Goal: Task Accomplishment & Management: Complete application form

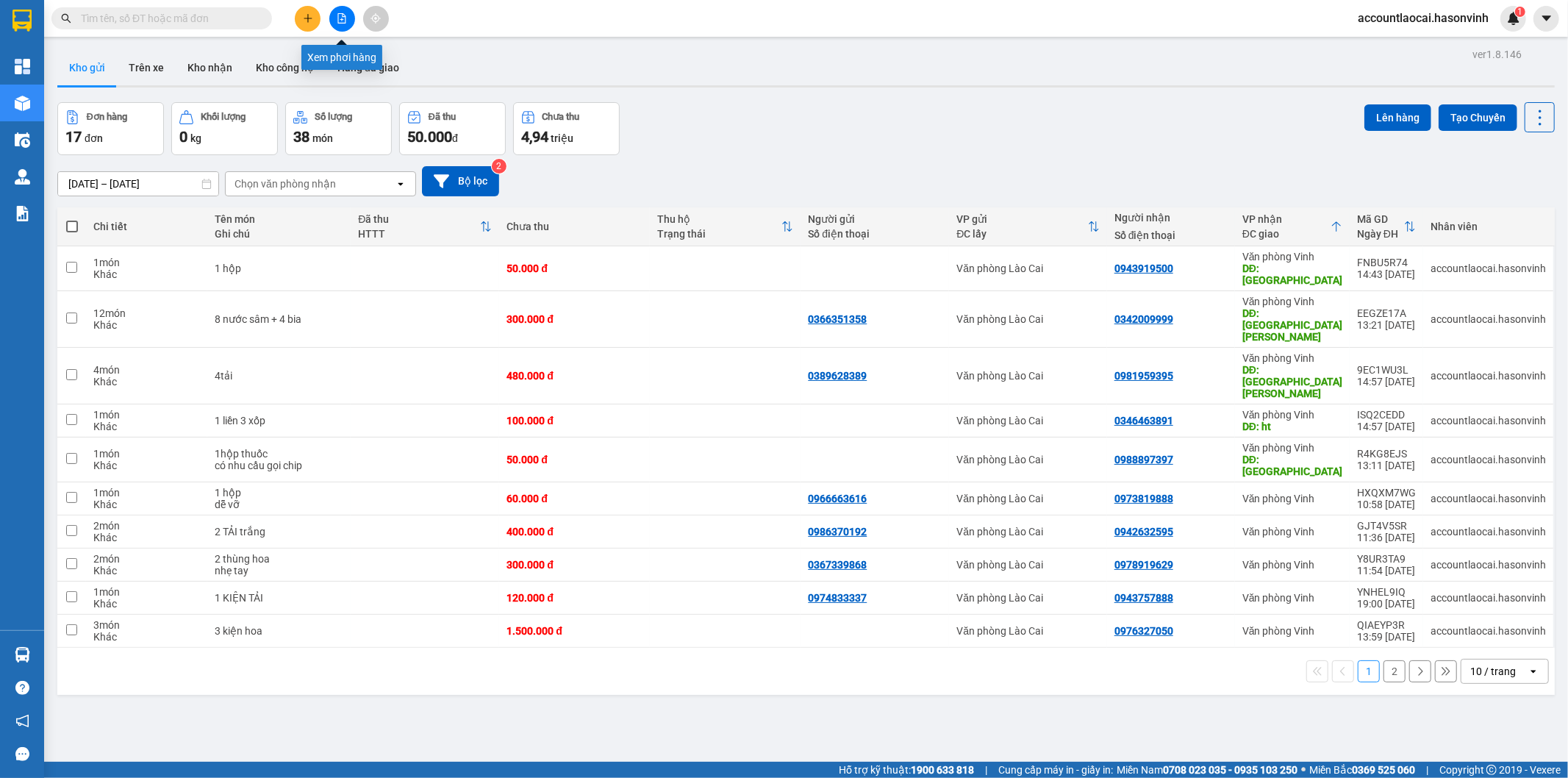
drag, startPoint x: 338, startPoint y: 11, endPoint x: 1351, endPoint y: 707, distance: 1229.1
click at [338, 12] on button at bounding box center [342, 19] width 26 height 26
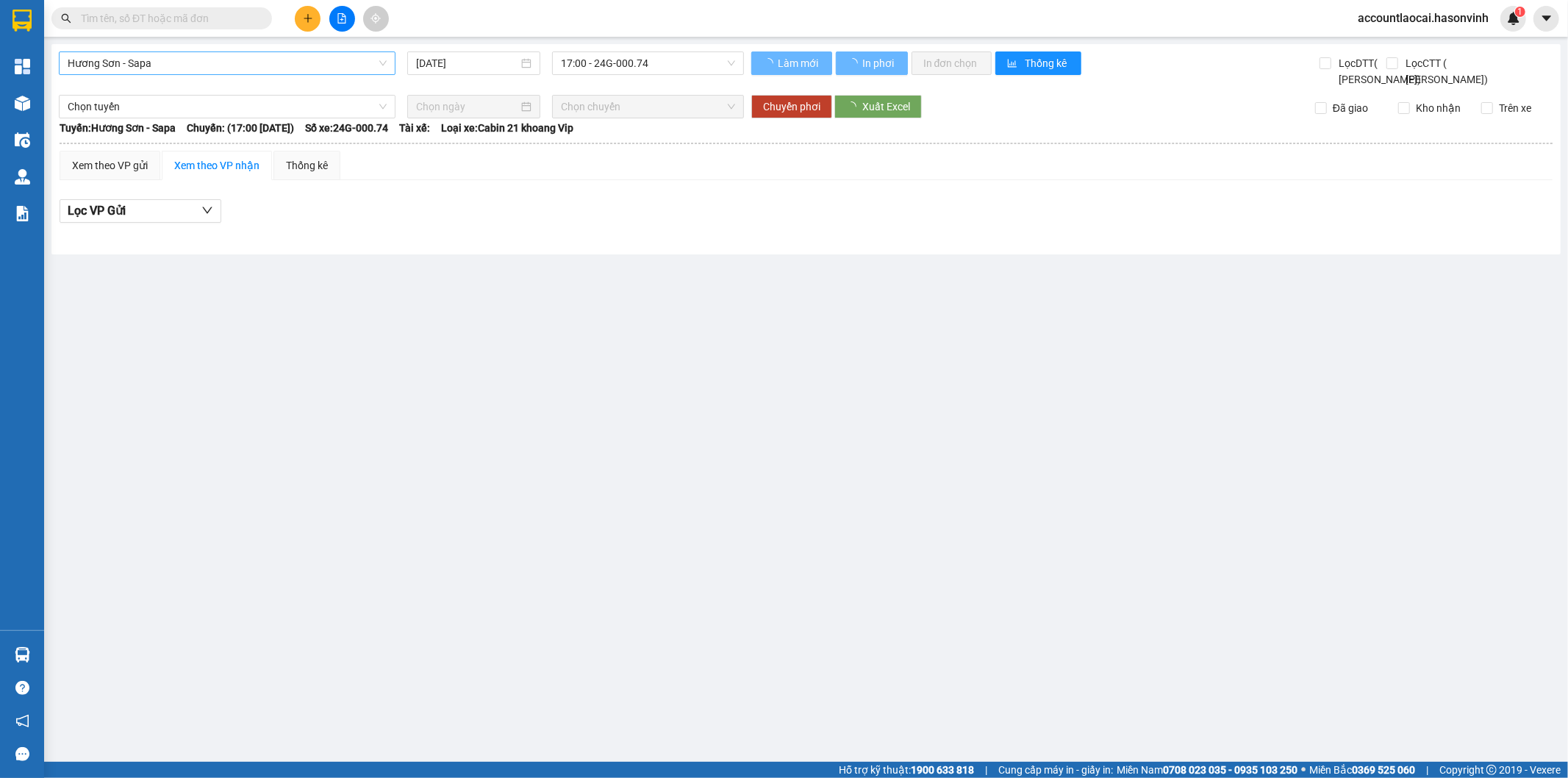
click at [172, 69] on span "Hương Sơn - Sapa" at bounding box center [227, 64] width 319 height 22
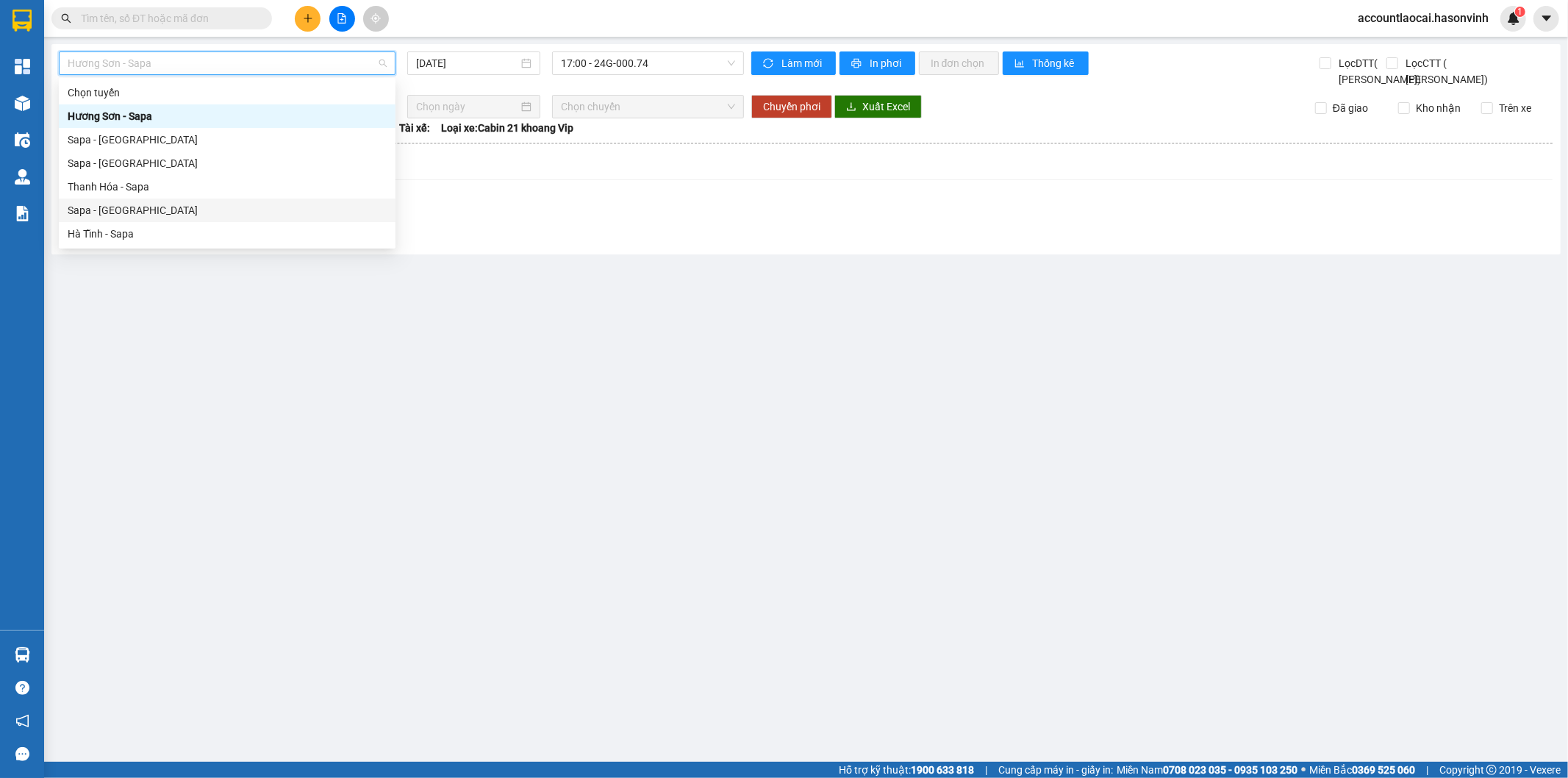
click at [119, 209] on div "Sapa - [GEOGRAPHIC_DATA]" at bounding box center [227, 210] width 319 height 16
type input "[DATE]"
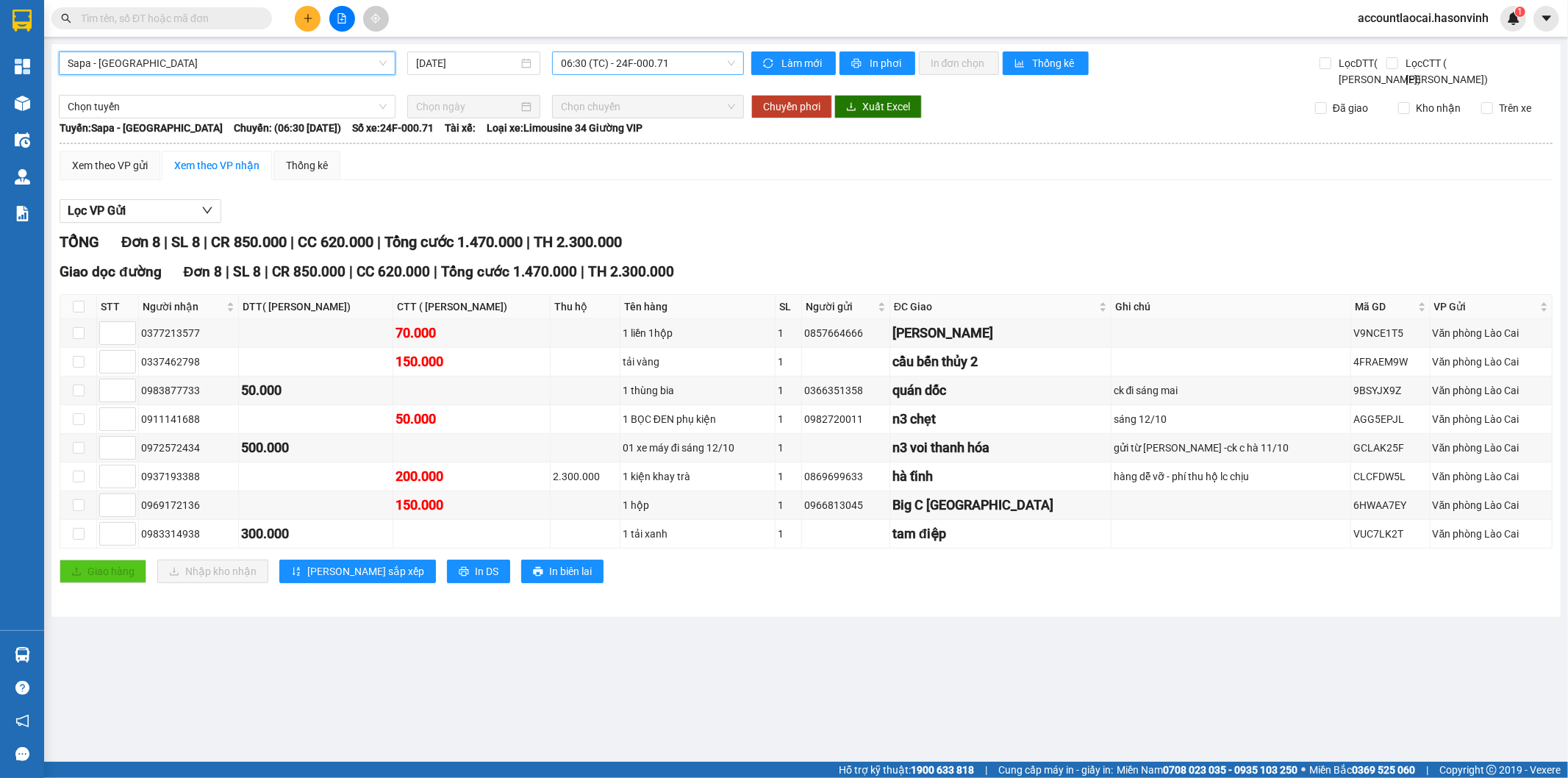
click at [663, 64] on span "06:30 (TC) - 24F-000.71" at bounding box center [647, 64] width 174 height 22
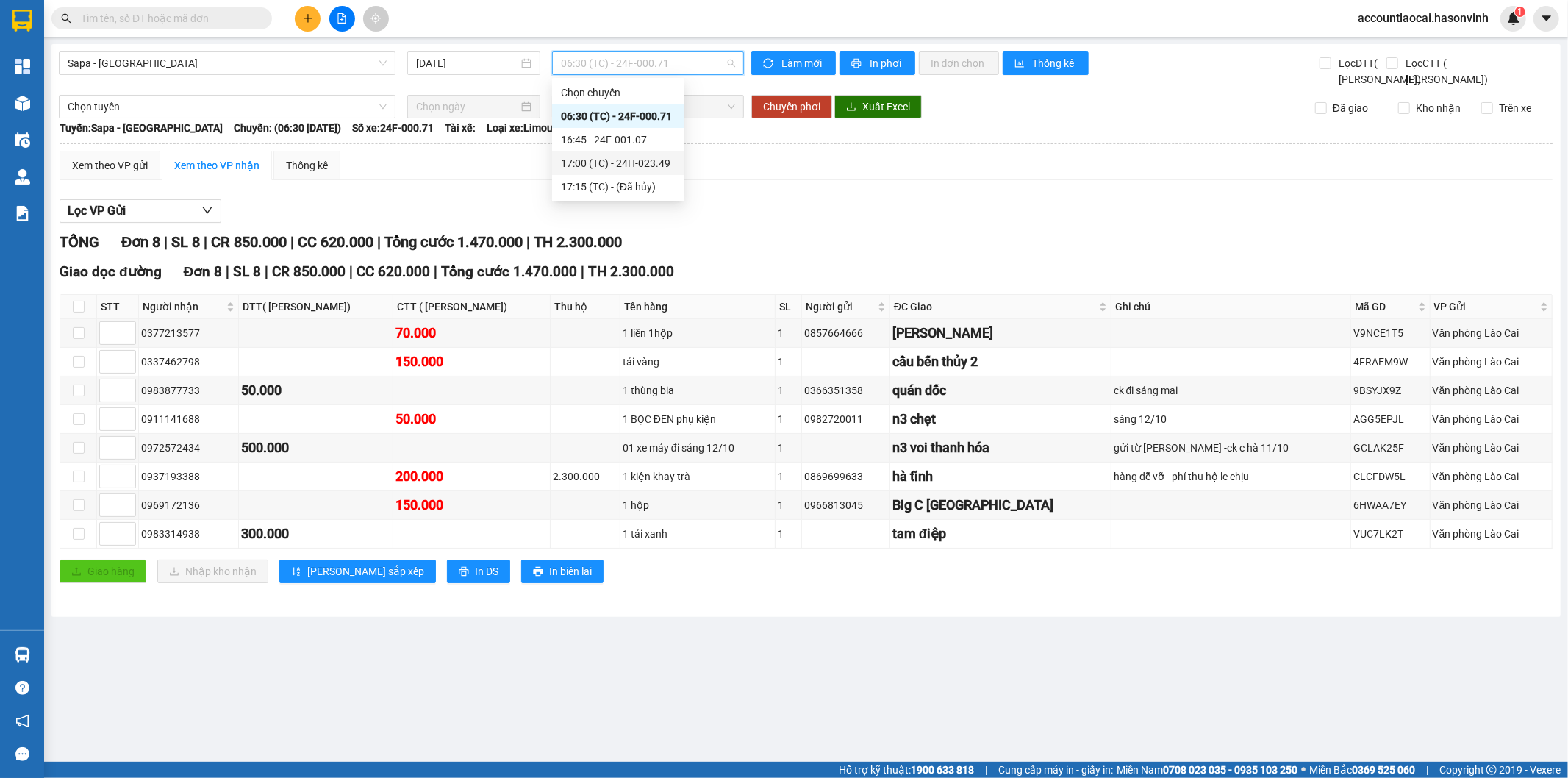
click at [666, 162] on div "17:00 (TC) - 24H-023.49" at bounding box center [617, 163] width 114 height 16
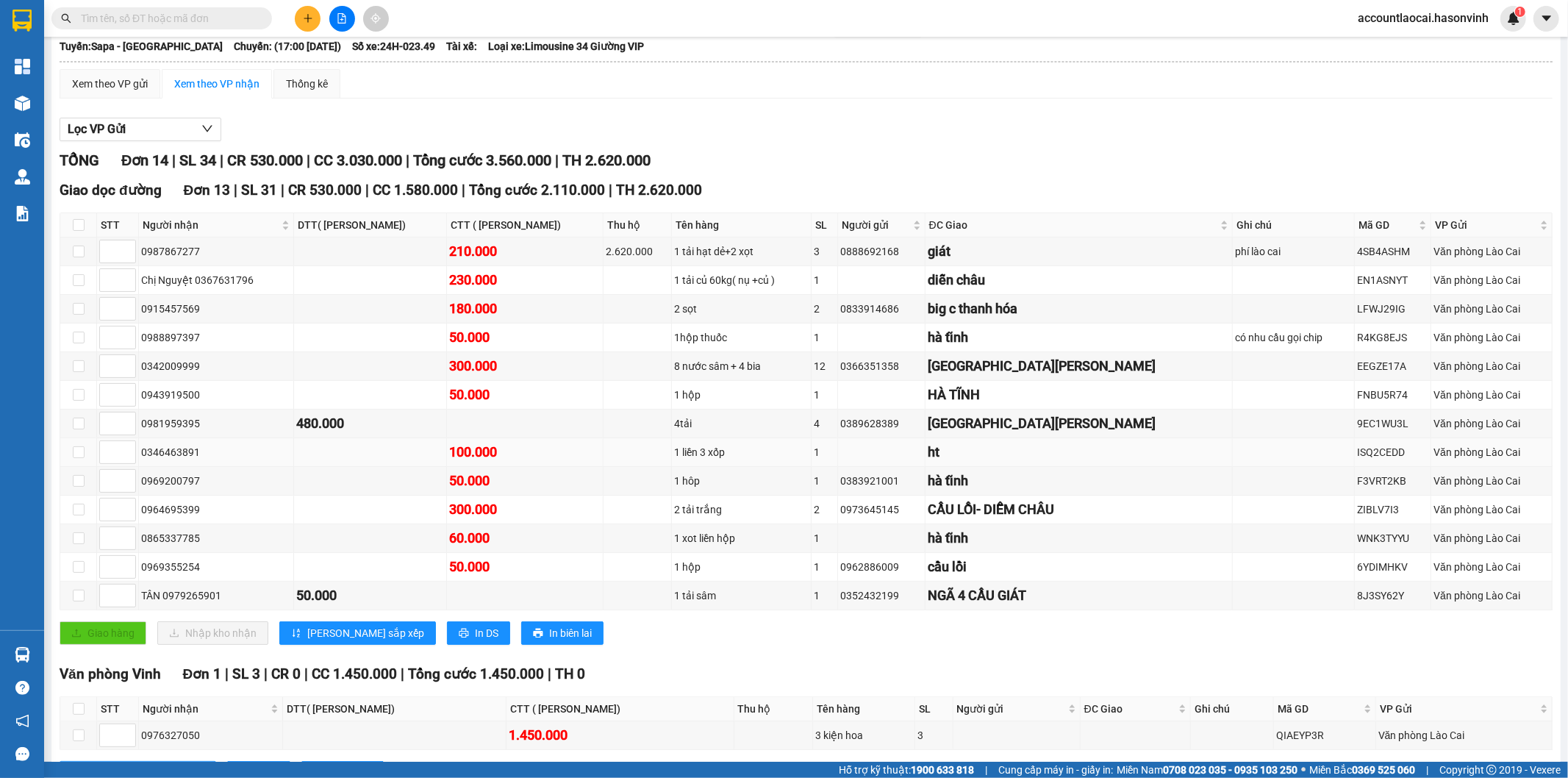
scroll to position [163, 0]
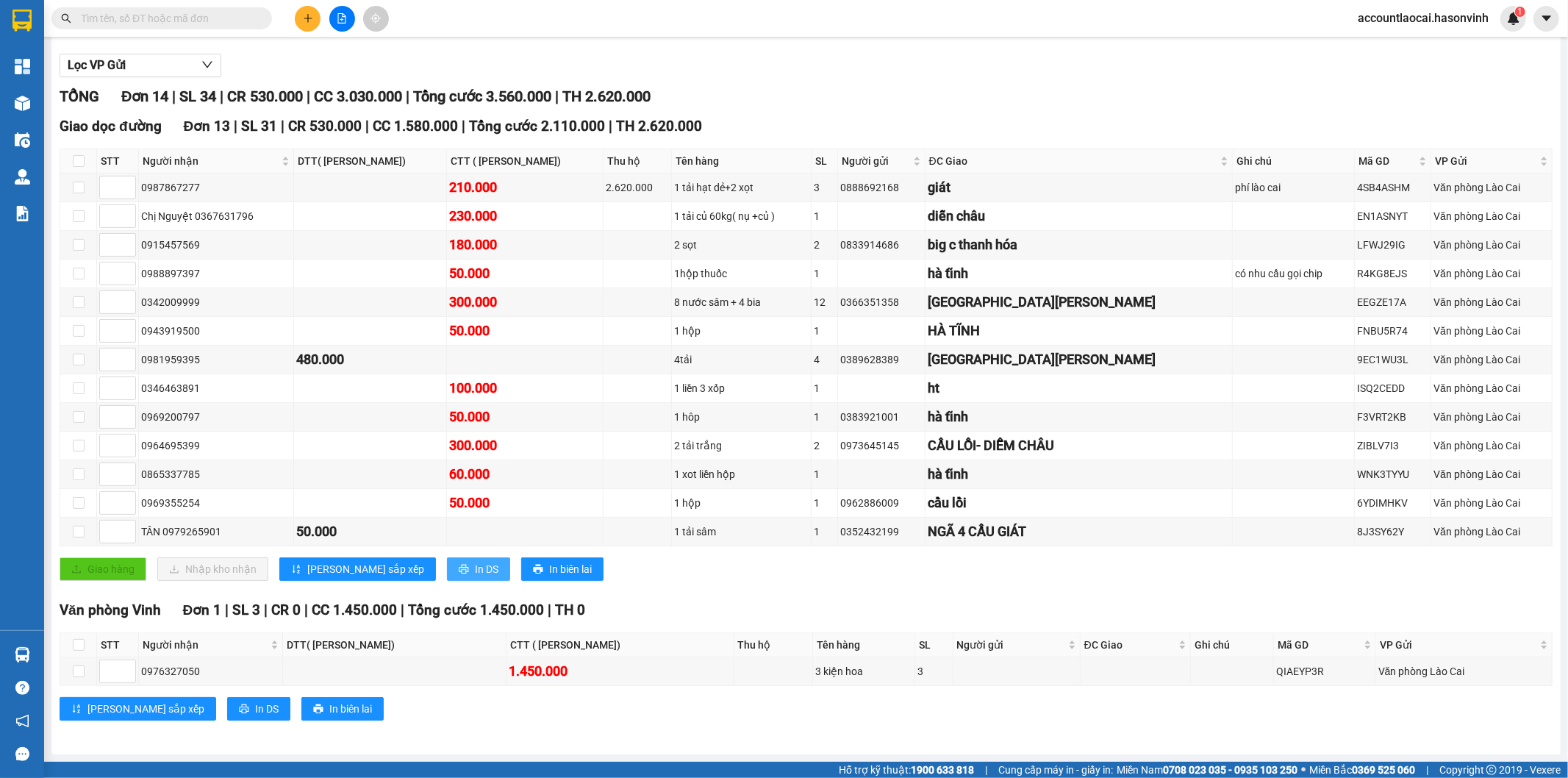
click at [475, 569] on span "In DS" at bounding box center [487, 568] width 24 height 16
click at [255, 716] on span "In DS" at bounding box center [267, 708] width 24 height 16
click at [1458, 91] on div "TỔNG Đơn 14 | SL 34 | CR 530.000 | CC 3.030.000 | Tổng cước 3.560.000 | TH 2.62…" at bounding box center [806, 96] width 1493 height 23
click at [305, 15] on icon "plus" at bounding box center [308, 18] width 10 height 10
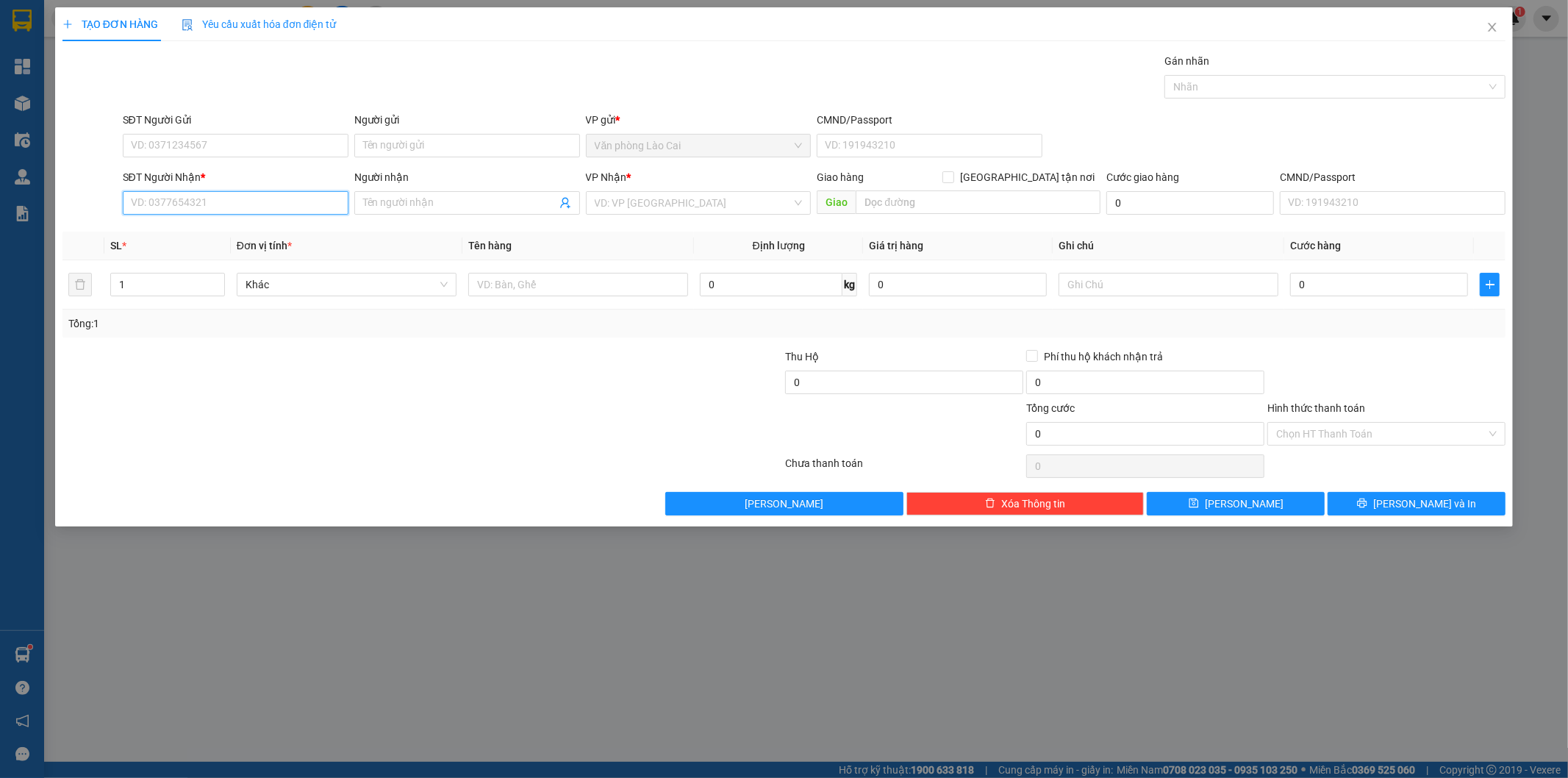
click at [276, 205] on input "SĐT Người Nhận *" at bounding box center [235, 203] width 226 height 24
click at [204, 211] on input "796" at bounding box center [235, 203] width 226 height 24
click at [202, 230] on div "0367631796 - [PERSON_NAME]" at bounding box center [235, 233] width 208 height 16
type input "0367631796"
type input "[PERSON_NAME]"
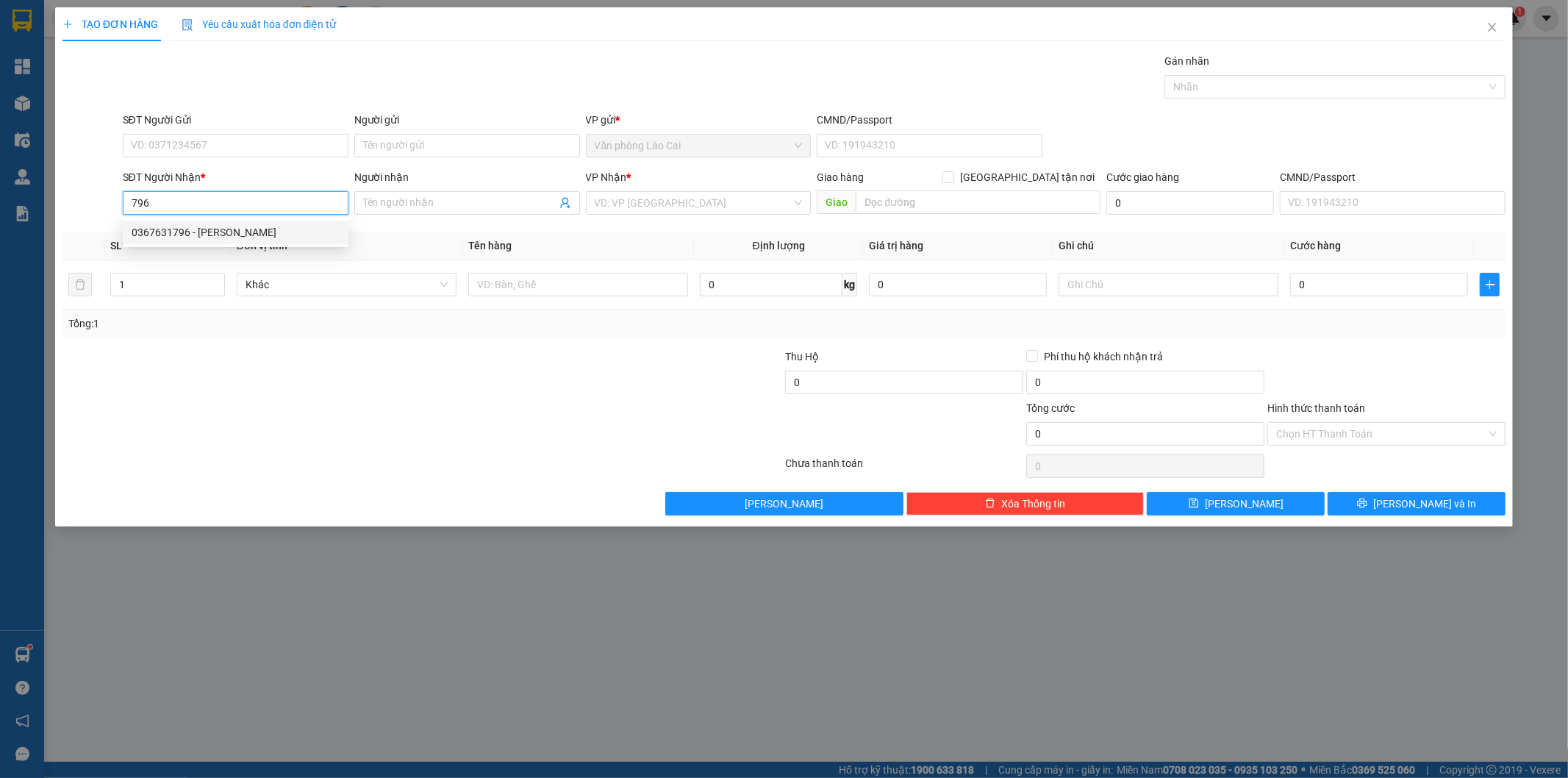
type input "diễn châu"
type input "230.000"
type input "0367631796"
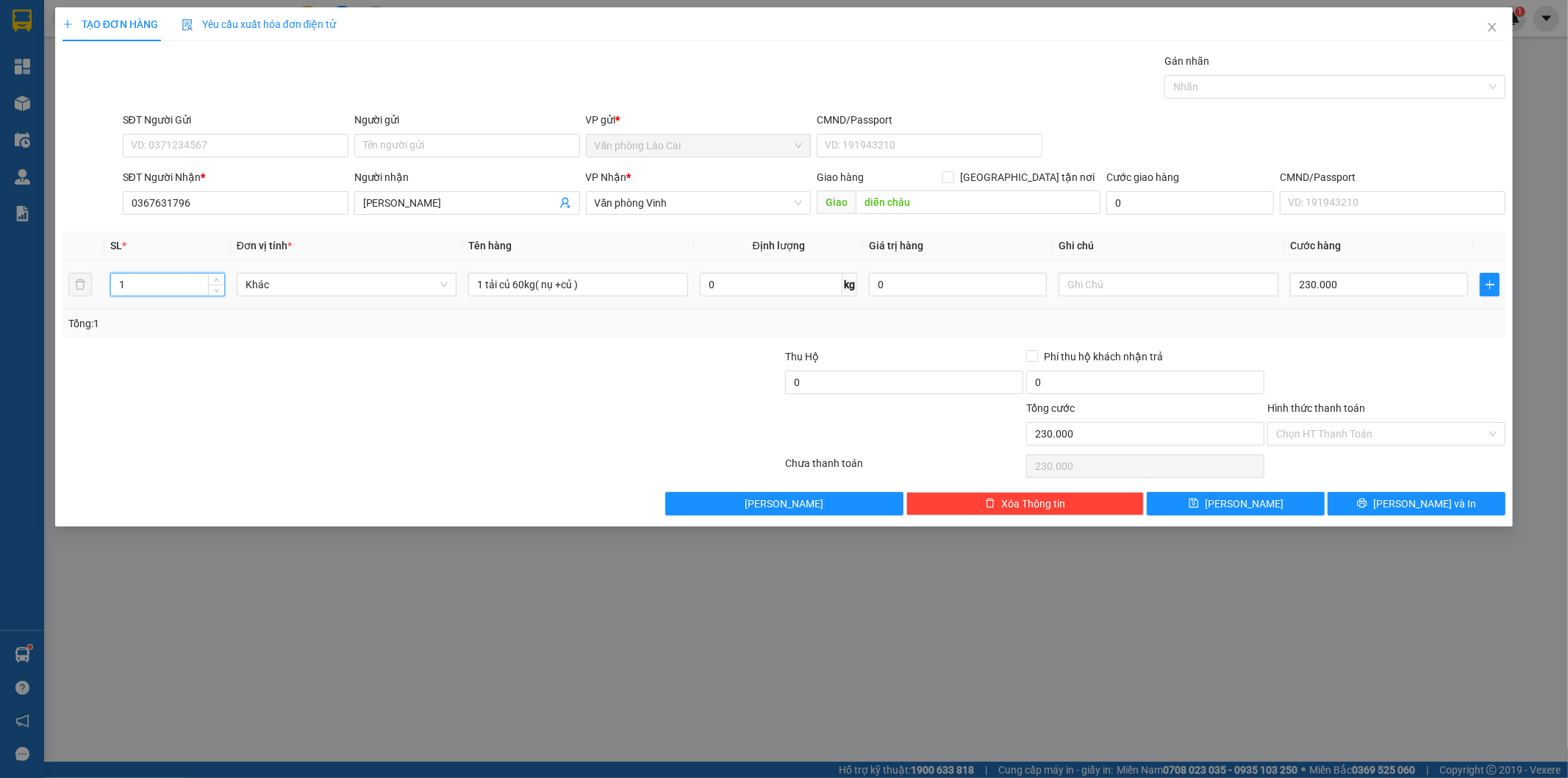
drag, startPoint x: 159, startPoint y: 283, endPoint x: 22, endPoint y: 289, distance: 137.1
click at [22, 289] on div "TẠO ĐƠN HÀNG Yêu cầu xuất hóa đơn điện tử Transit Pickup Surcharge Ids Transit …" at bounding box center [784, 389] width 1568 height 778
type input "2"
drag, startPoint x: 481, startPoint y: 285, endPoint x: 429, endPoint y: 281, distance: 52.2
click at [429, 281] on tr "2 Khác 1 tải củ 60kg( nụ +củ ) 0 kg 0 230.000" at bounding box center [784, 285] width 1444 height 50
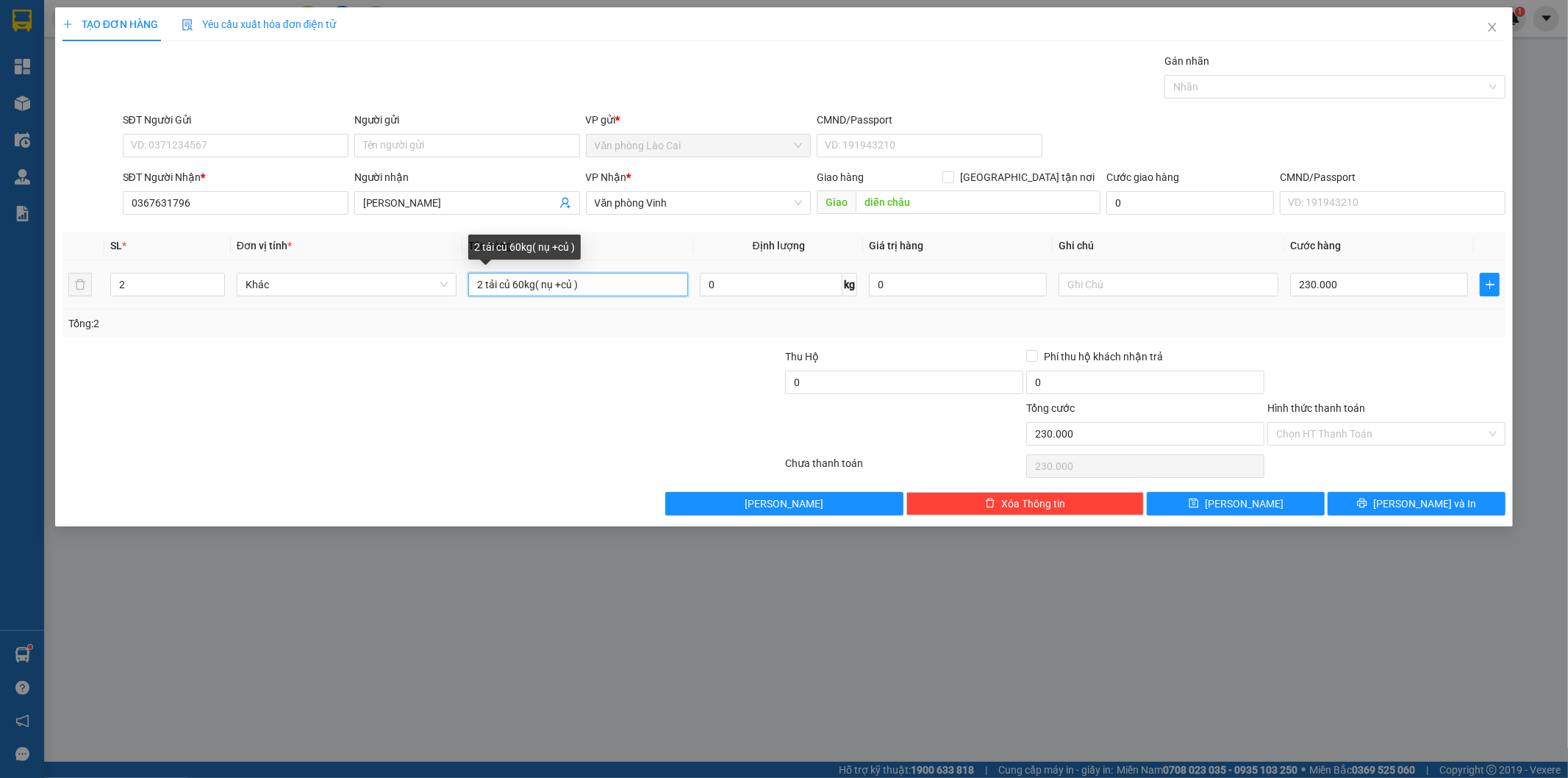
drag, startPoint x: 560, startPoint y: 283, endPoint x: 542, endPoint y: 285, distance: 18.1
click at [542, 285] on input "2 tải củ 60kg( nụ +củ )" at bounding box center [577, 284] width 220 height 24
click at [663, 398] on form "Thu Hộ 0 Phí thu hộ khách nhận trả 0 Tổng cước 230.000 Hình thức thanh toán Chọ…" at bounding box center [784, 400] width 1444 height 103
click at [517, 285] on input "2 tải củ 60kg( củ )" at bounding box center [577, 284] width 220 height 24
drag, startPoint x: 513, startPoint y: 287, endPoint x: 599, endPoint y: 285, distance: 86.0
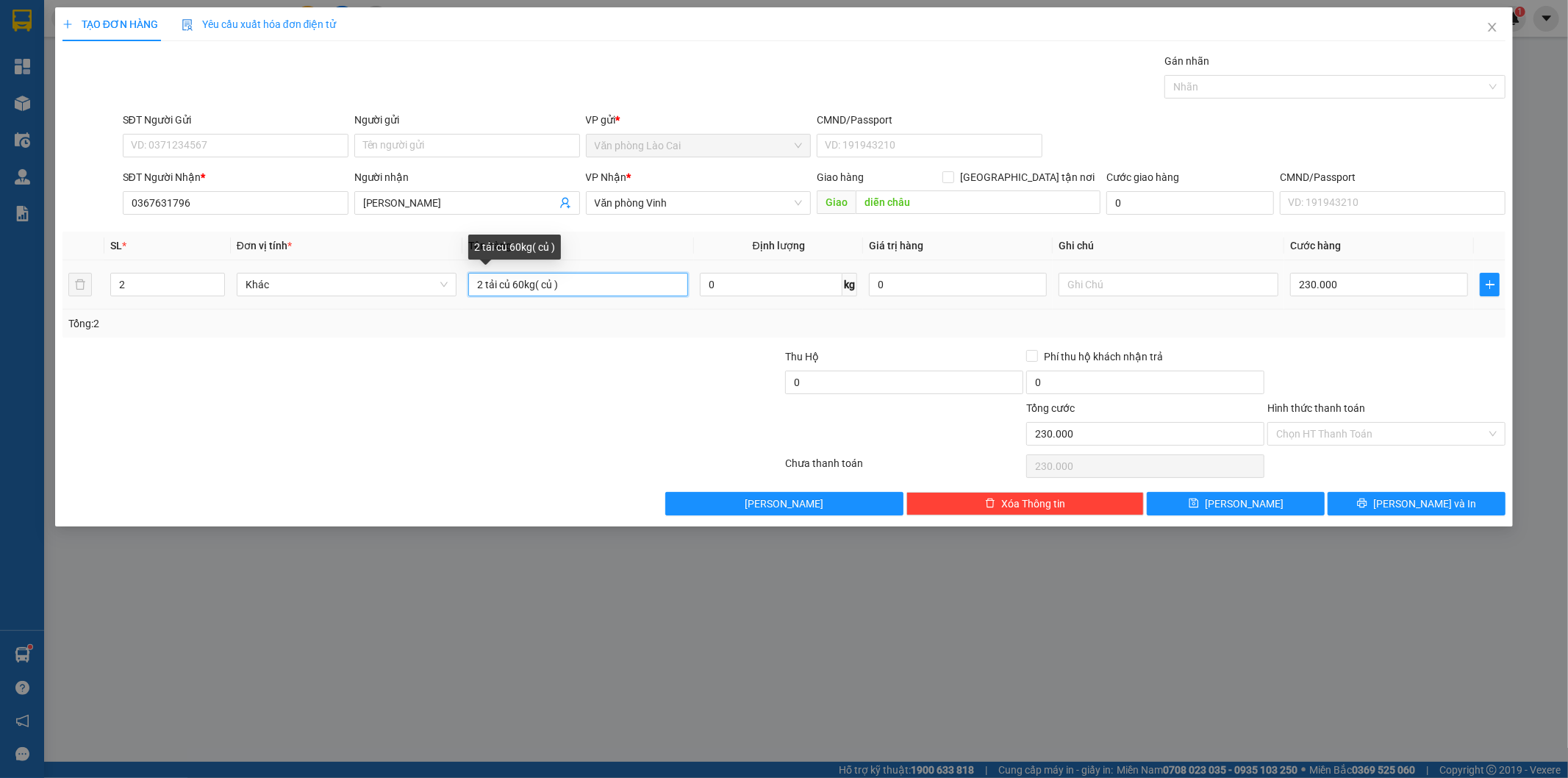
click at [599, 287] on input "2 tải củ 60kg( củ )" at bounding box center [577, 284] width 220 height 24
type input "2 tải củ"
click at [1408, 287] on input "230.000" at bounding box center [1378, 284] width 178 height 24
type input "5"
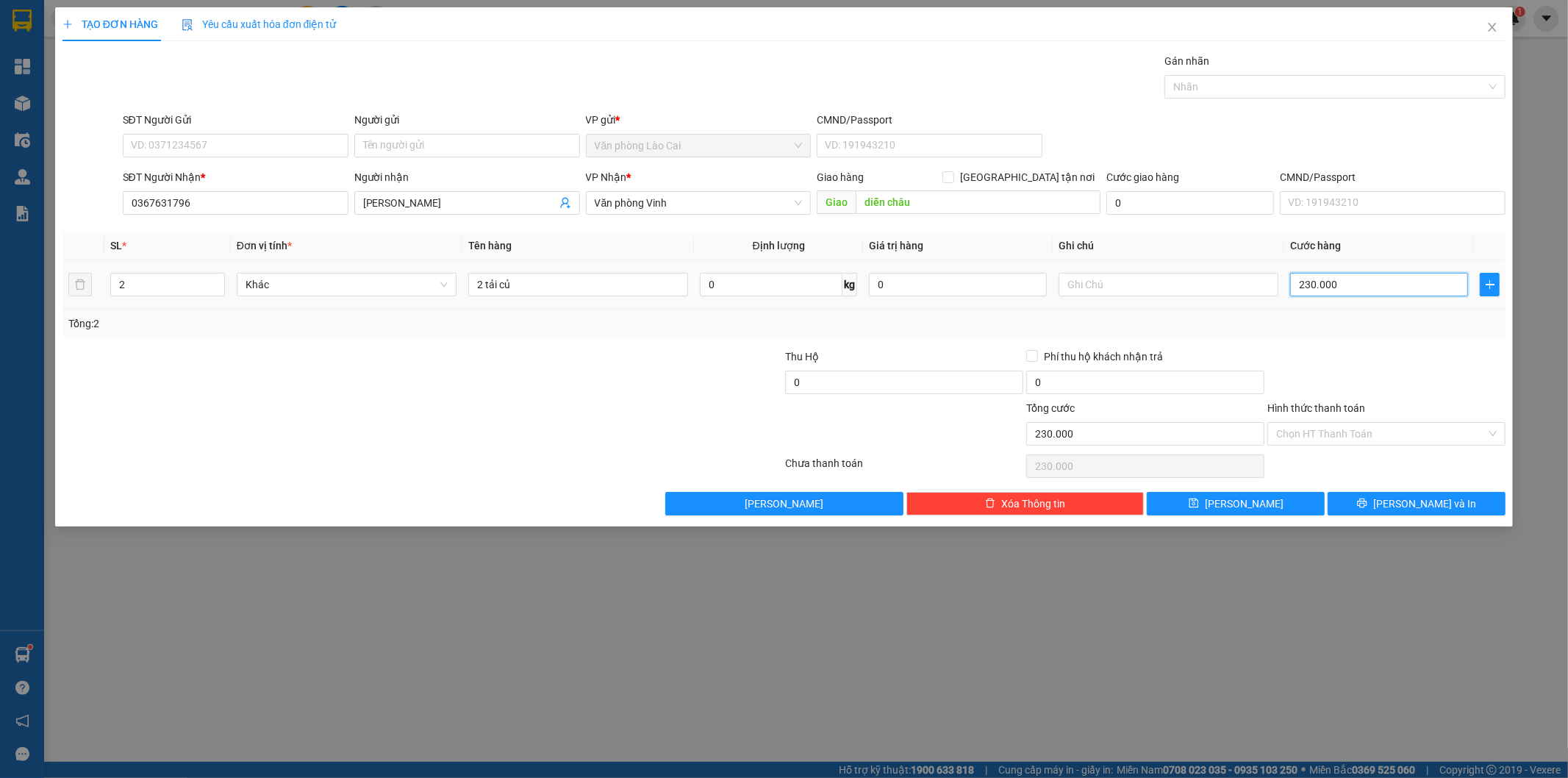
type input "5"
type input "50"
type input "500"
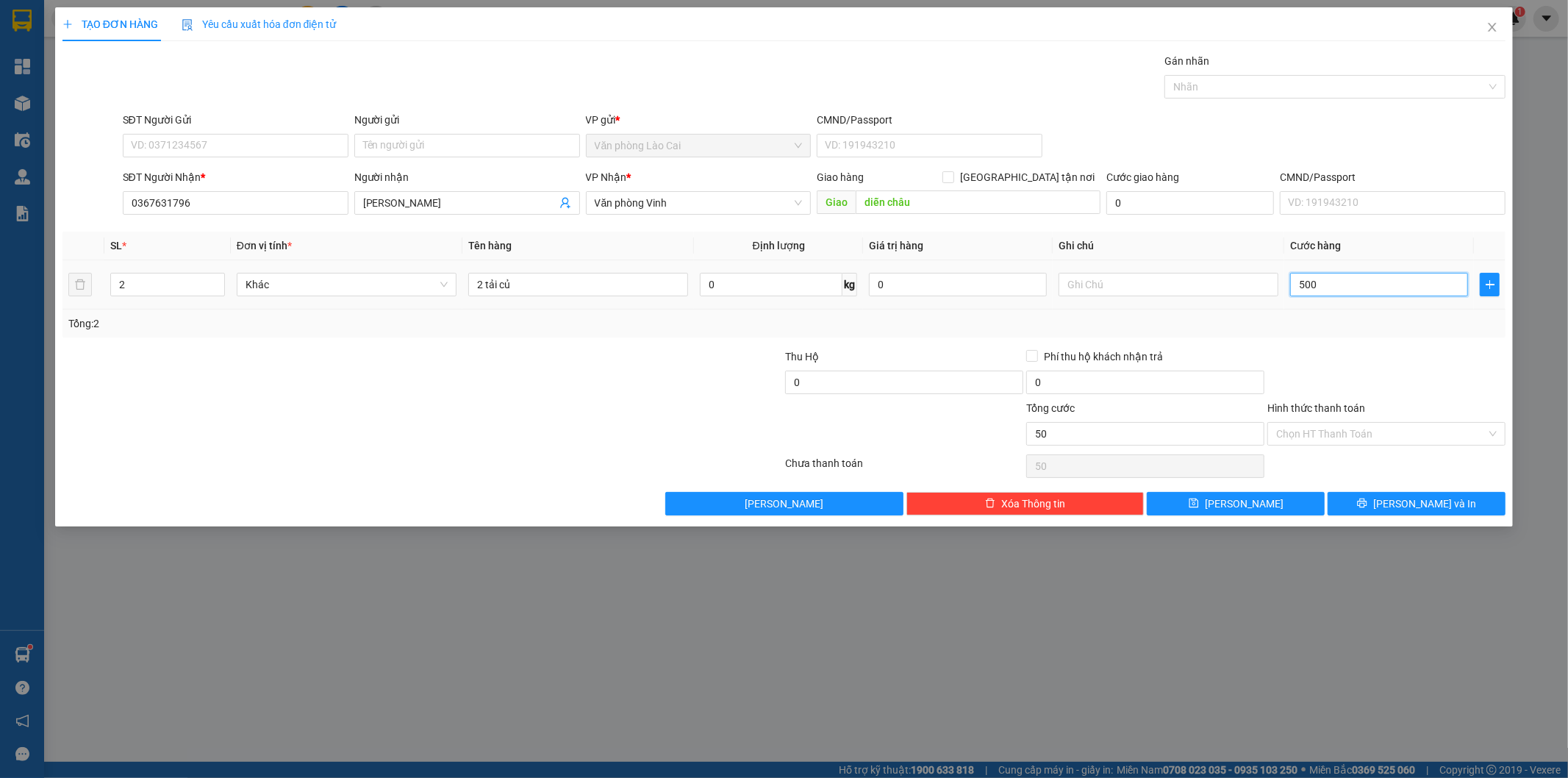
type input "500"
type input "500.000"
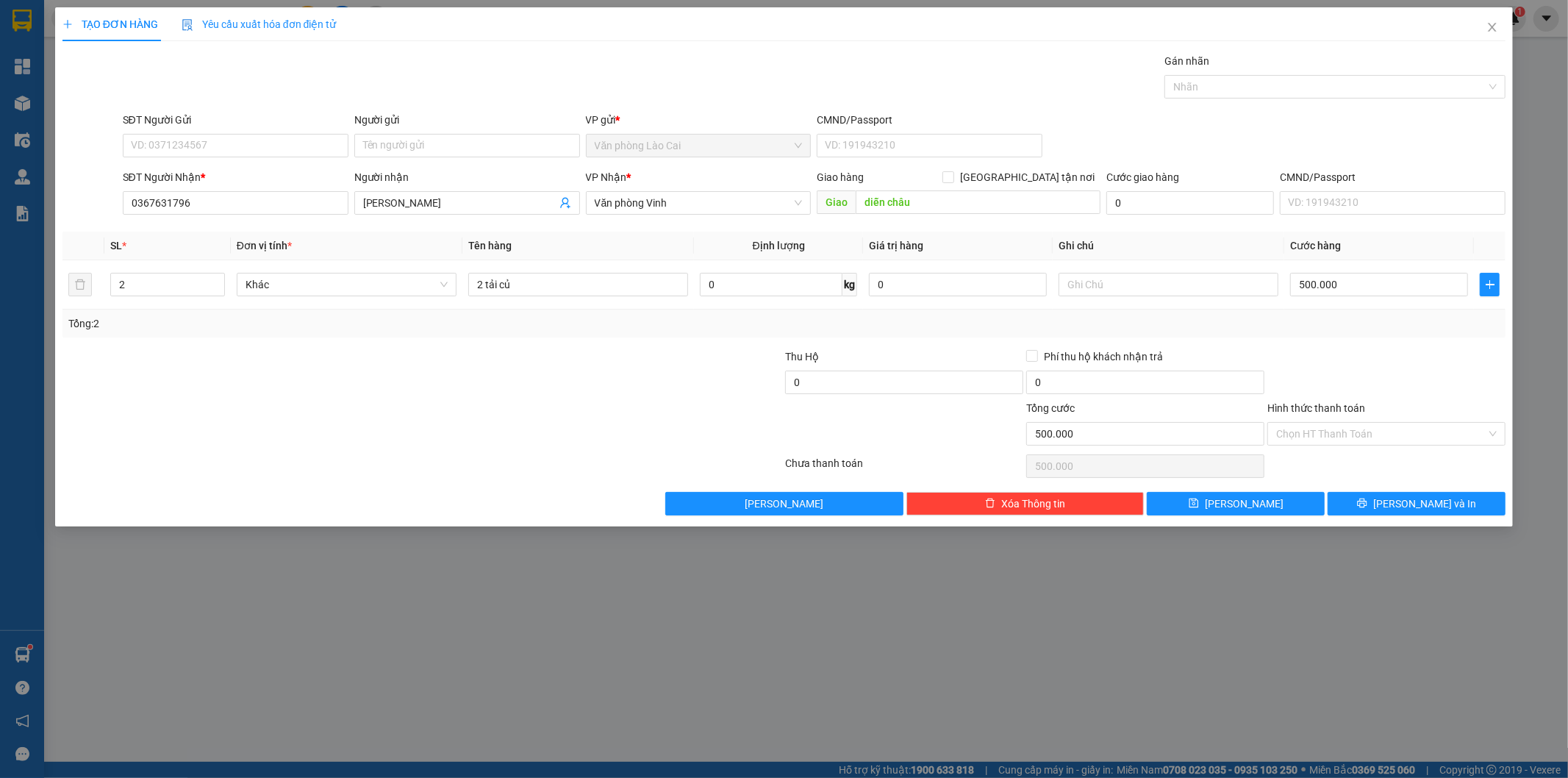
click at [1423, 353] on div at bounding box center [1386, 375] width 241 height 52
click at [1268, 507] on button "[PERSON_NAME]" at bounding box center [1235, 504] width 178 height 24
type input "0"
click at [1490, 28] on icon "close" at bounding box center [1492, 27] width 12 height 12
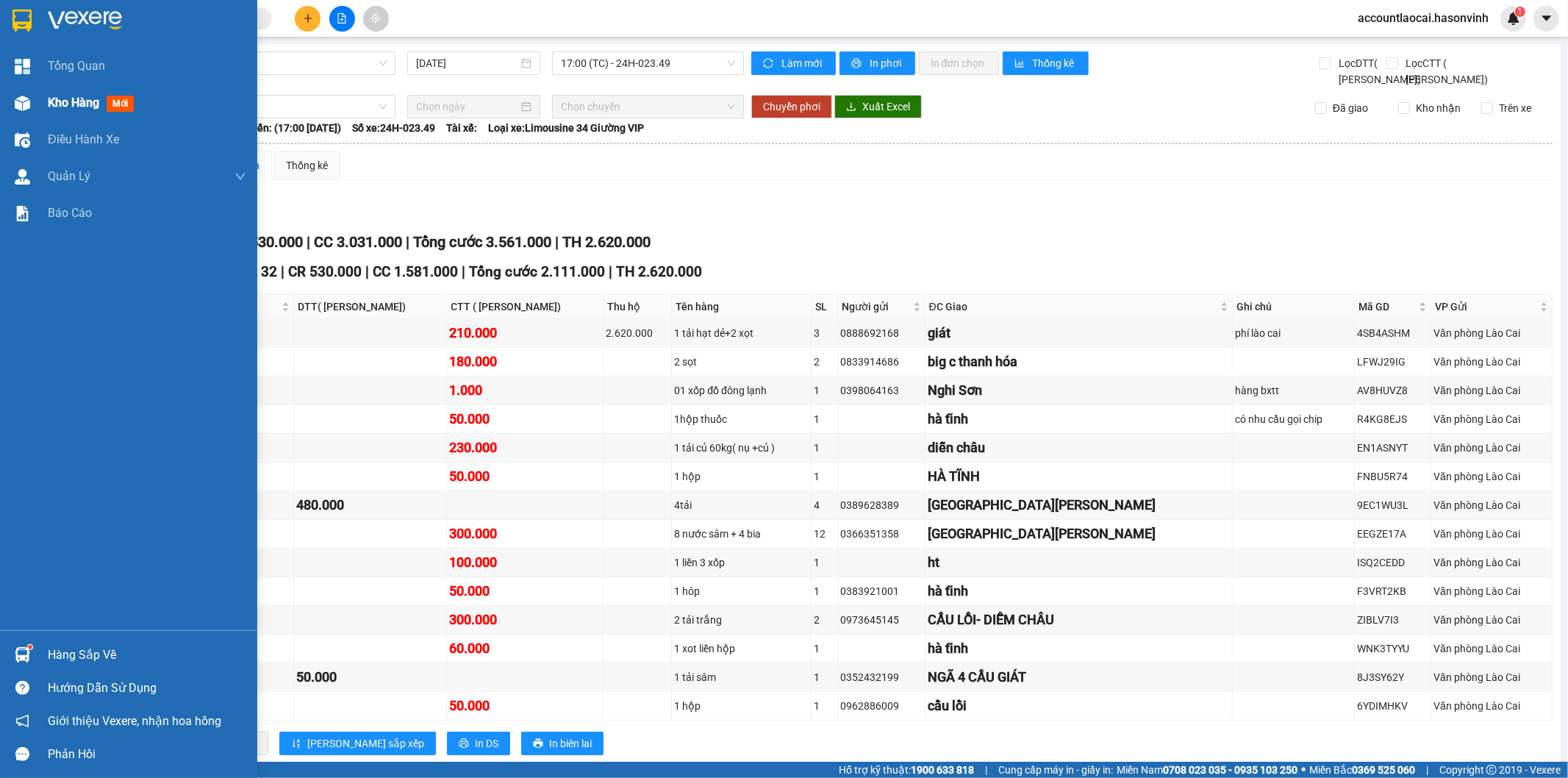
click at [70, 100] on span "Kho hàng" at bounding box center [74, 102] width 52 height 14
